Goal: Information Seeking & Learning: Understand process/instructions

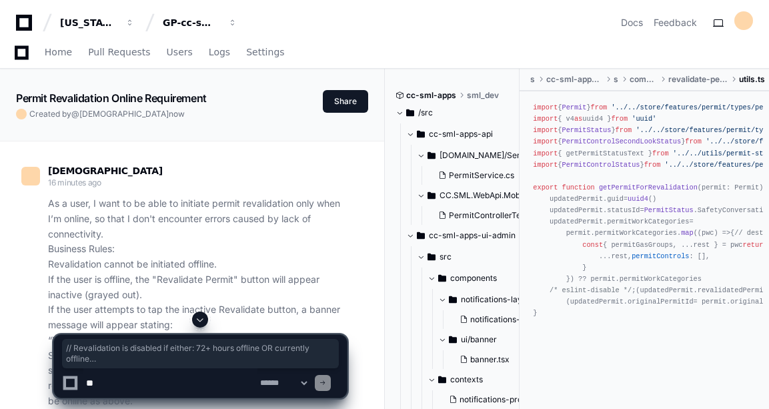
scroll to position [3466, 0]
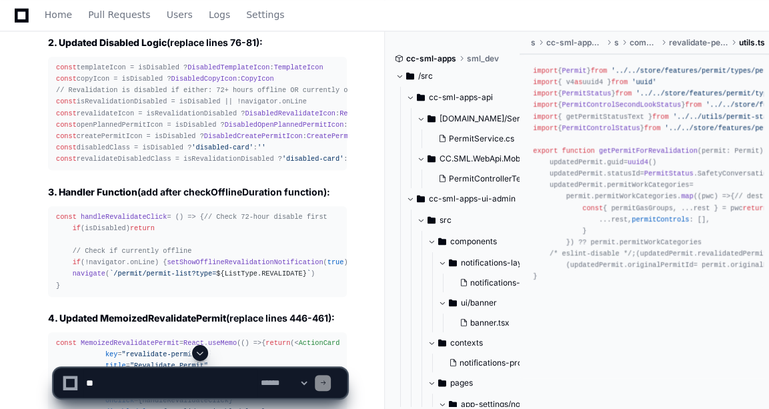
click at [239, 151] on span "'disabled-card'" at bounding box center [221, 147] width 61 height 8
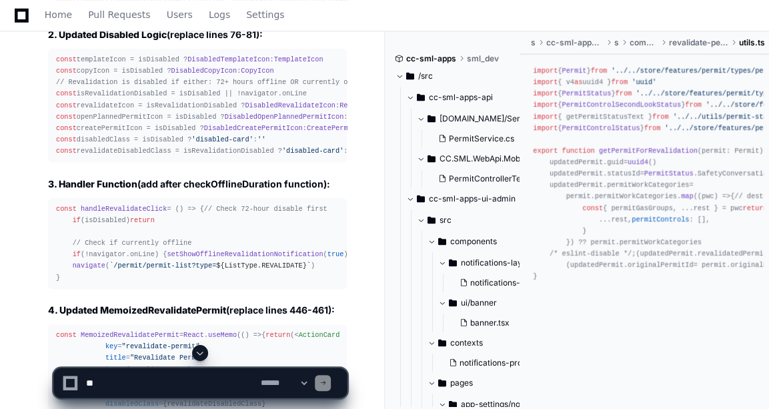
scroll to position [3481, 0]
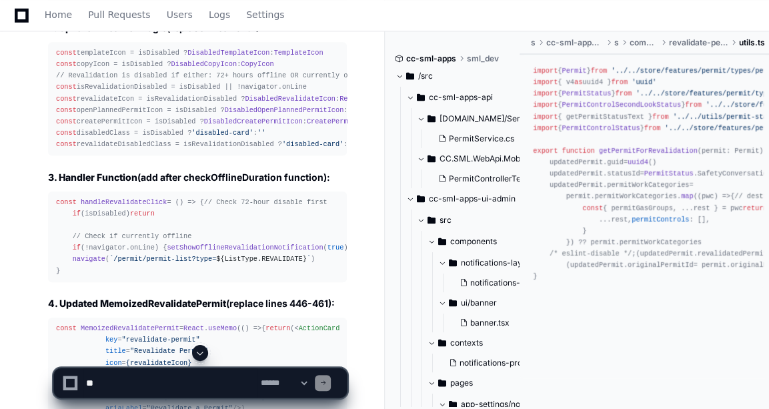
click at [147, 150] on div "const templateIcon = isDisabled ? DisabledTemplateIcon : TemplateIcon const cop…" at bounding box center [197, 98] width 283 height 103
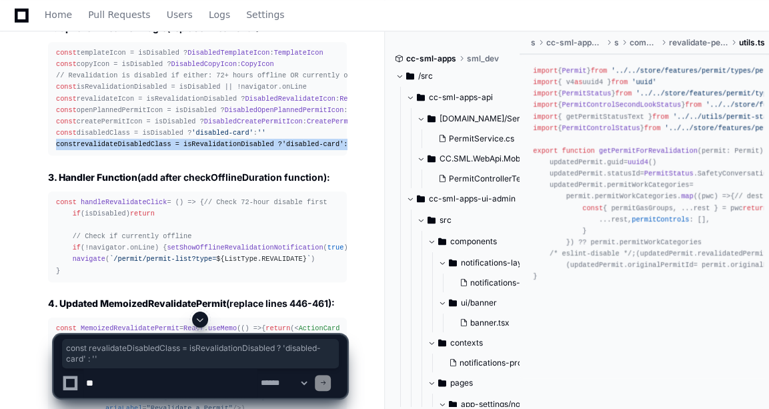
copy article "const revalidateDisabledClass = isRevalidationDisabled ? 'disabled-card' : ''"
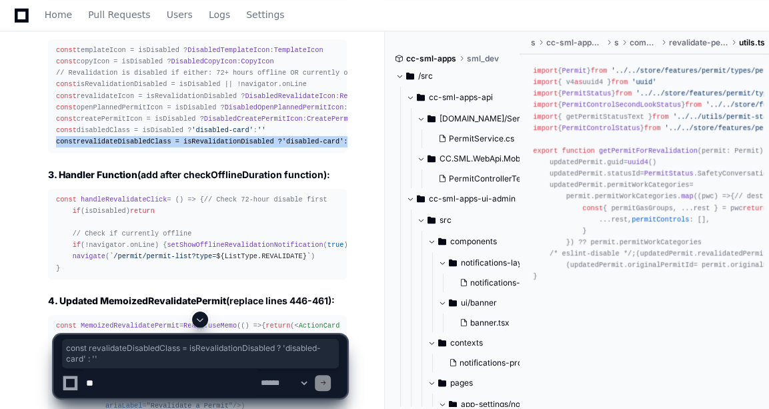
scroll to position [3583, 0]
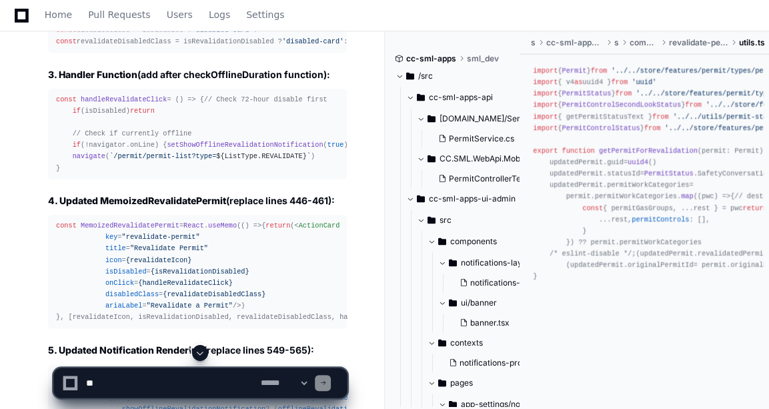
click at [231, 121] on div "const handleRevalidateClick = ( ) => { // Check 72-hour disable first if (isDis…" at bounding box center [197, 134] width 283 height 80
click at [123, 103] on span "handleRevalidateClick" at bounding box center [124, 99] width 86 height 8
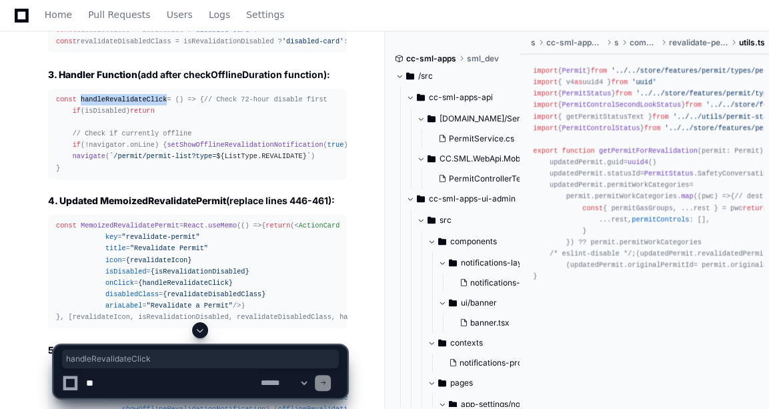
click at [123, 103] on span "handleRevalidateClick" at bounding box center [124, 99] width 86 height 8
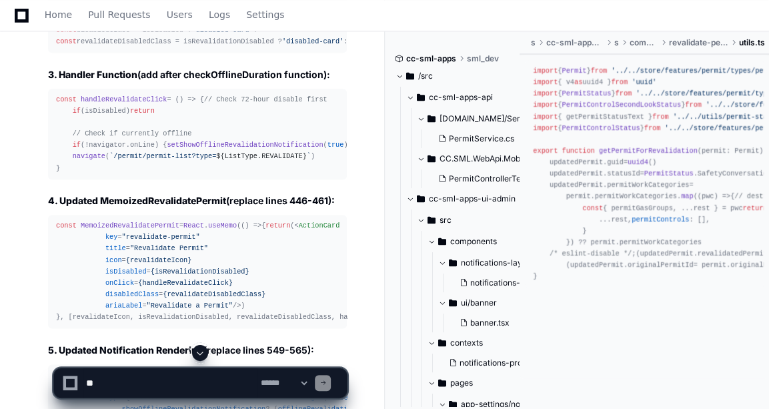
click at [102, 126] on div "const handleRevalidateClick = ( ) => { // Check 72-hour disable first if (isDis…" at bounding box center [197, 134] width 283 height 80
click at [103, 103] on span "handleRevalidateClick" at bounding box center [124, 99] width 86 height 8
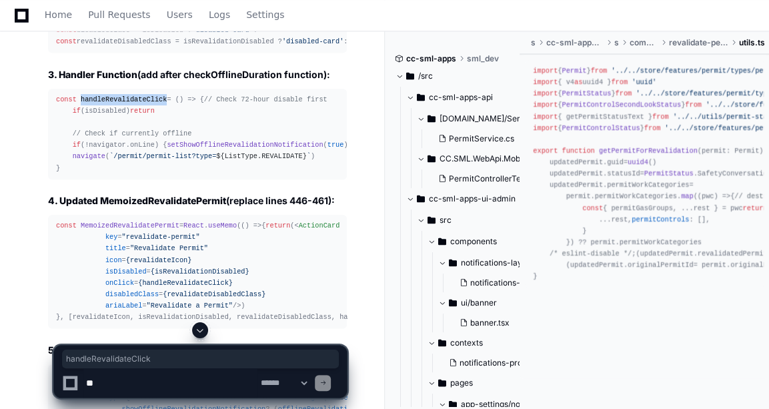
click at [103, 103] on span "handleRevalidateClick" at bounding box center [124, 99] width 86 height 8
copy span "handleRevalidateClick"
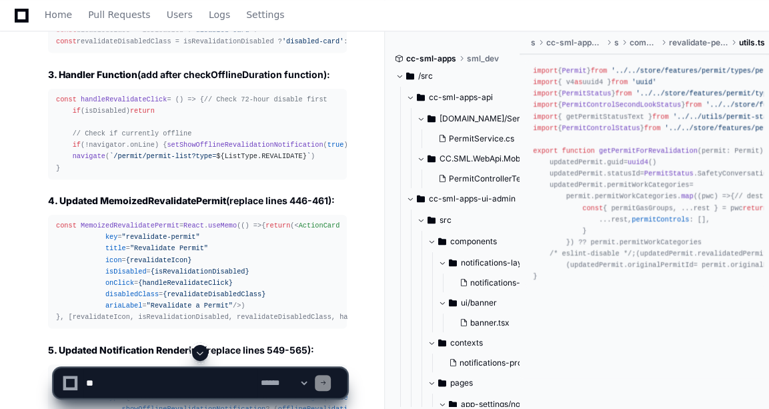
click at [239, 157] on div "const handleRevalidateClick = ( ) => { // Check 72-hour disable first if (isDis…" at bounding box center [197, 134] width 283 height 80
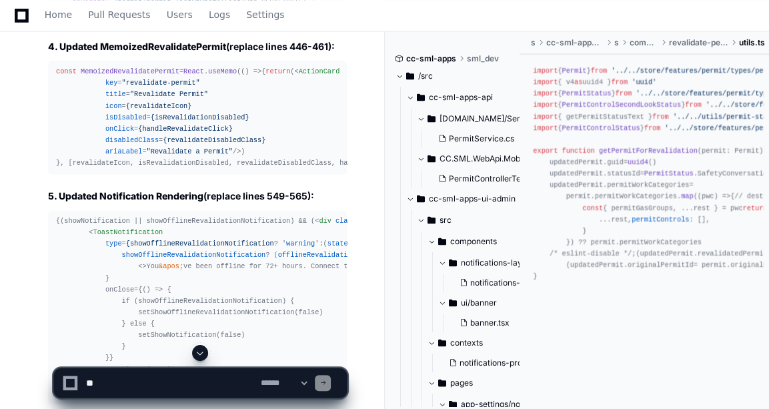
scroll to position [3562, 0]
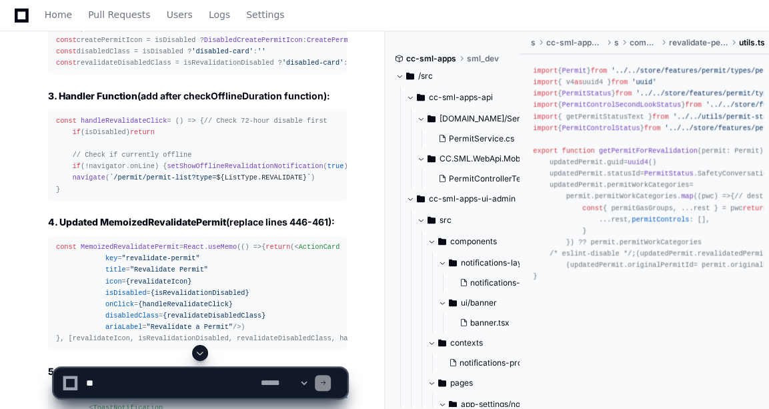
click at [233, 103] on h2 "3. Handler Function (add after checkOfflineDuration function):" at bounding box center [197, 95] width 299 height 13
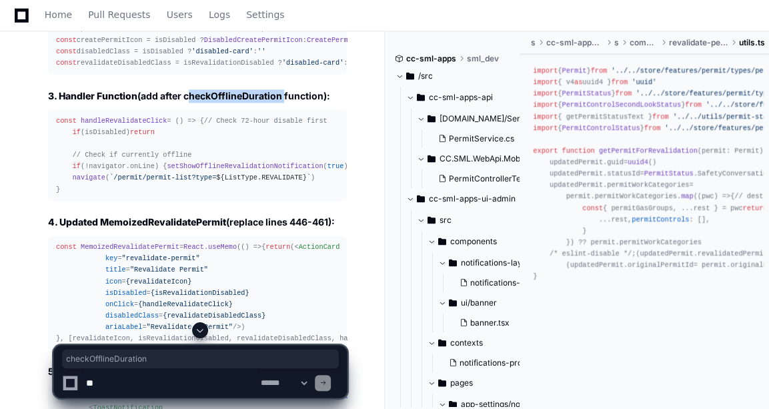
click at [233, 103] on h2 "3. Handler Function (add after checkOfflineDuration function):" at bounding box center [197, 95] width 299 height 13
copy h2 "checkOfflineDuration"
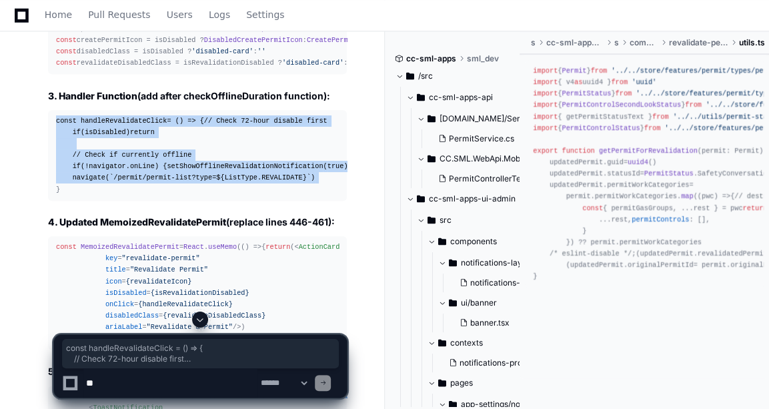
drag, startPoint x: 57, startPoint y: 273, endPoint x: 52, endPoint y: 130, distance: 142.8
click at [52, 130] on pre "const handleRevalidateClick = ( ) => { // Check 72-hour disable first if (isDis…" at bounding box center [197, 155] width 299 height 91
copy div "const handleRevalidateClick = ( ) => { // Check 72-hour disable first if (isDis…"
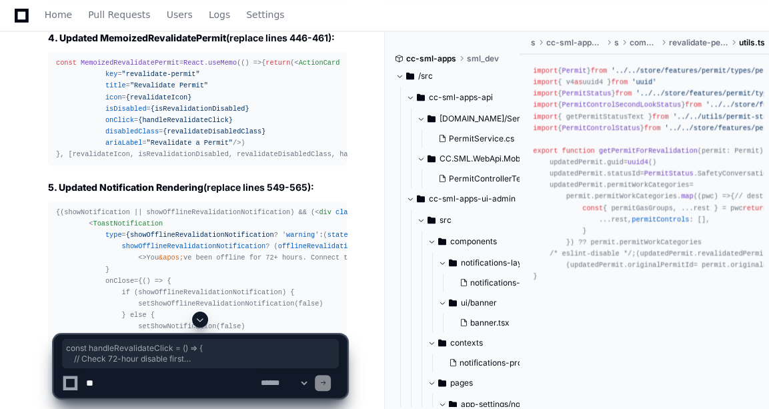
scroll to position [3779, 0]
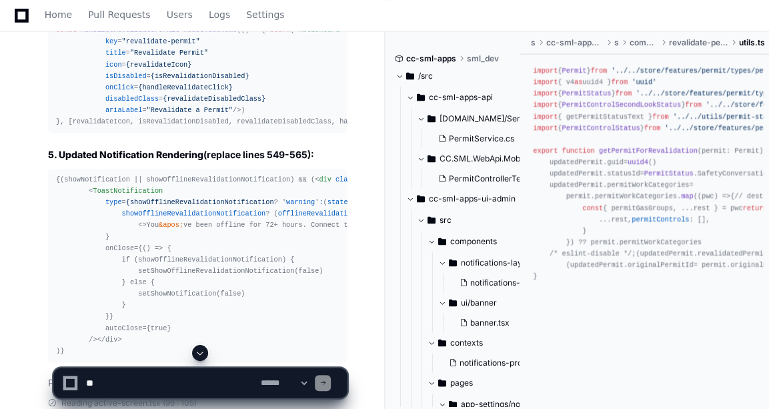
click at [113, 69] on span "icon" at bounding box center [113, 65] width 17 height 8
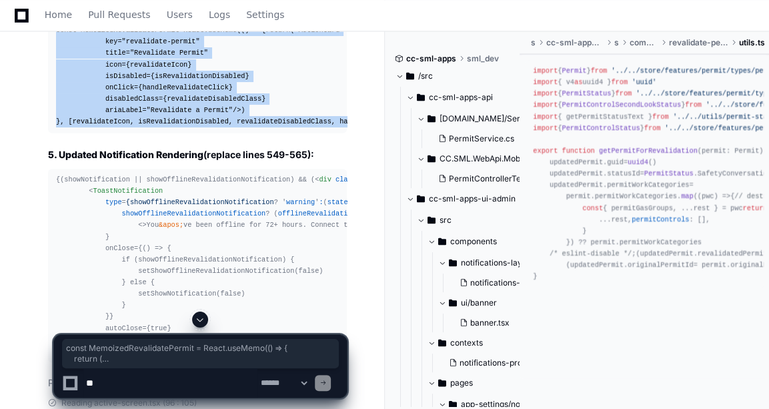
drag, startPoint x: 52, startPoint y: 106, endPoint x: 331, endPoint y: 250, distance: 313.8
click at [331, 133] on pre "const MemoizedRevalidatePermit = React . useMemo ( () => { return ( < ActionCar…" at bounding box center [197, 75] width 299 height 113
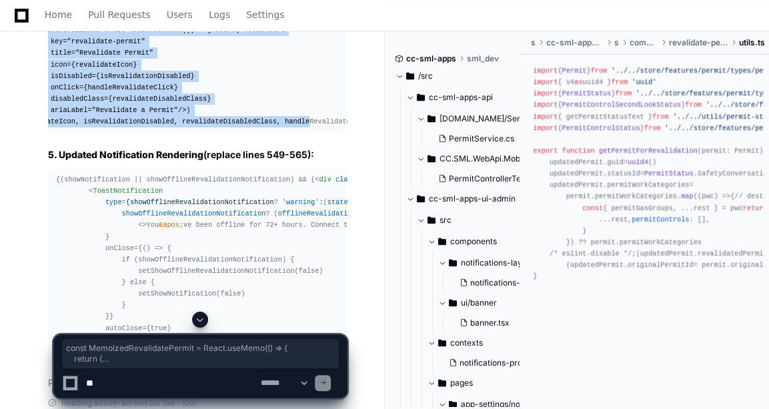
copy div "const MemoizedRevalidatePermit = React . useMemo ( () => { return ( < ActionCar…"
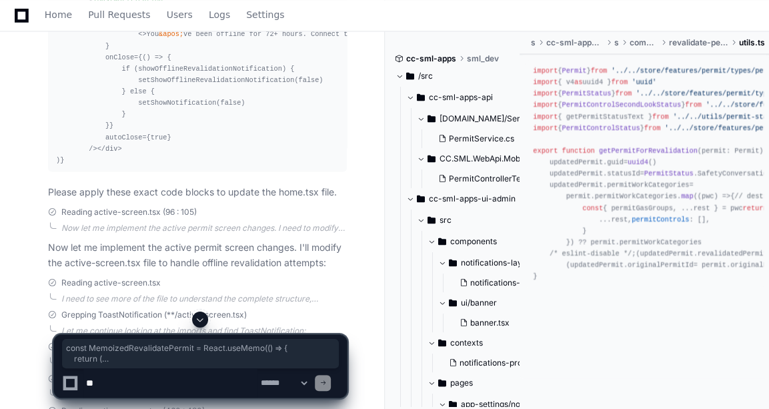
scroll to position [3998, 0]
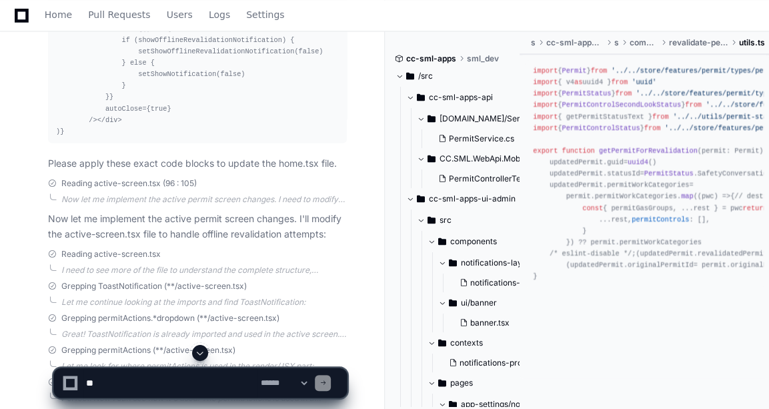
click at [198, 137] on div "{(showNotification || showOfflineRevalidationNotification) && ( < div className…" at bounding box center [197, 46] width 283 height 183
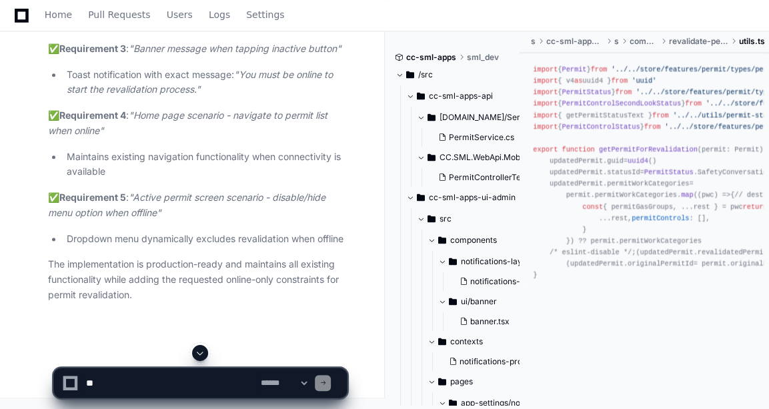
scroll to position [6724, 0]
